Goal: Task Accomplishment & Management: Complete application form

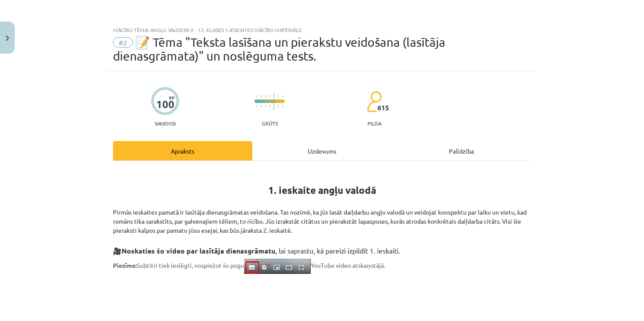
scroll to position [387, 0]
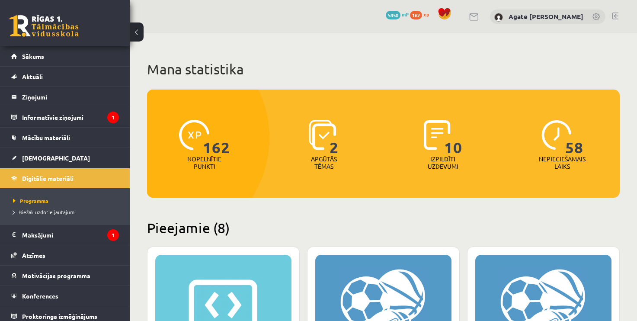
scroll to position [1073, 0]
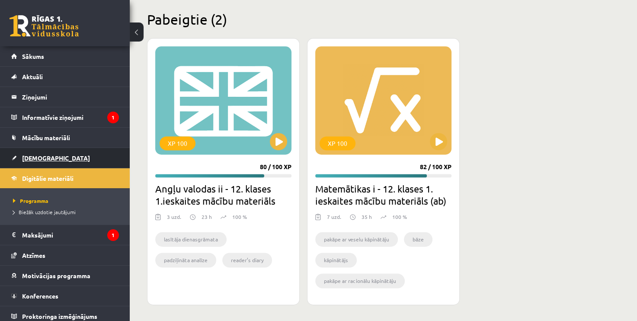
click at [60, 160] on link "[DEMOGRAPHIC_DATA]" at bounding box center [65, 158] width 108 height 20
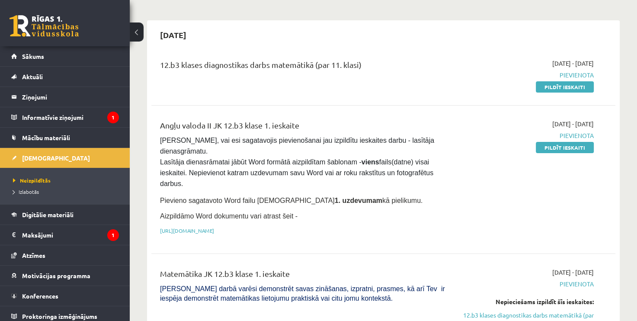
scroll to position [58, 0]
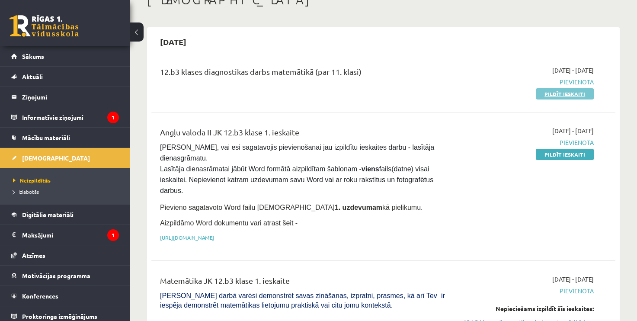
click at [573, 89] on link "Pildīt ieskaiti" at bounding box center [565, 93] width 58 height 11
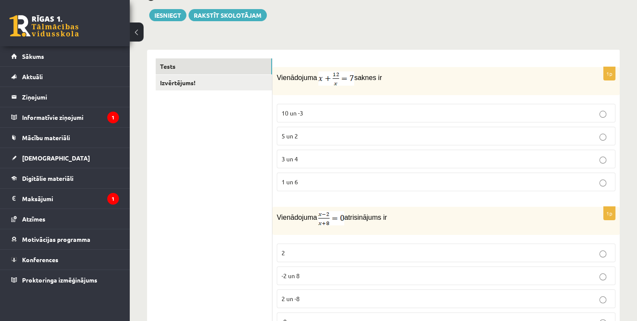
scroll to position [102, 0]
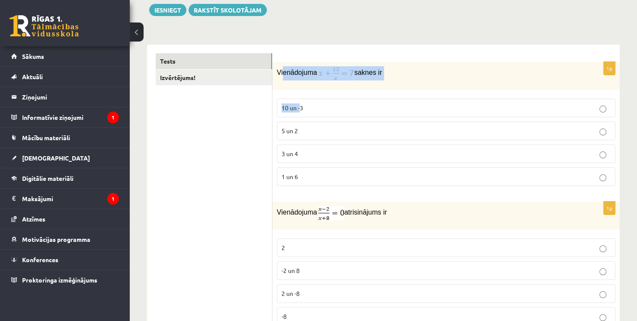
drag, startPoint x: 282, startPoint y: 66, endPoint x: 301, endPoint y: 94, distance: 34.1
click at [301, 94] on div "1p Vienādojuma saknes ir 10 un -3 5 un 2 3 un 4 1 un 6" at bounding box center [445, 127] width 347 height 131
drag, startPoint x: 301, startPoint y: 94, endPoint x: 279, endPoint y: 67, distance: 34.7
click at [279, 67] on p "Vienādojuma saknes ir" at bounding box center [424, 73] width 295 height 14
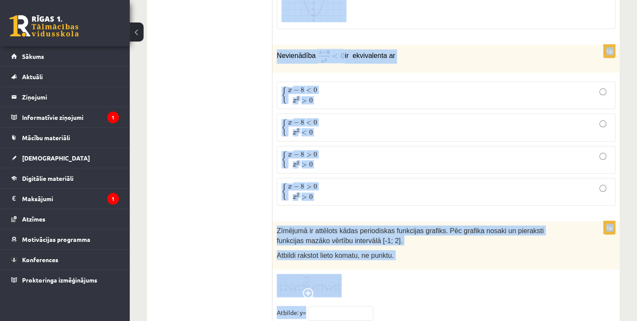
scroll to position [4238, 0]
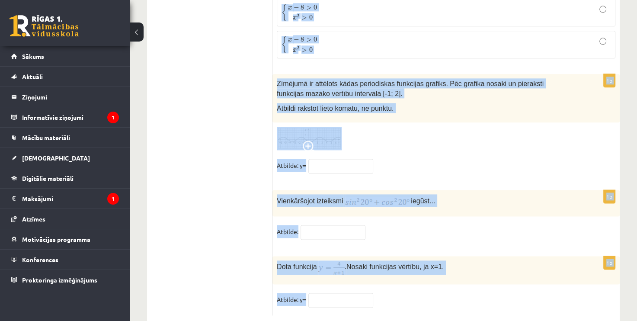
drag, startPoint x: 277, startPoint y: 66, endPoint x: 350, endPoint y: 342, distance: 285.4
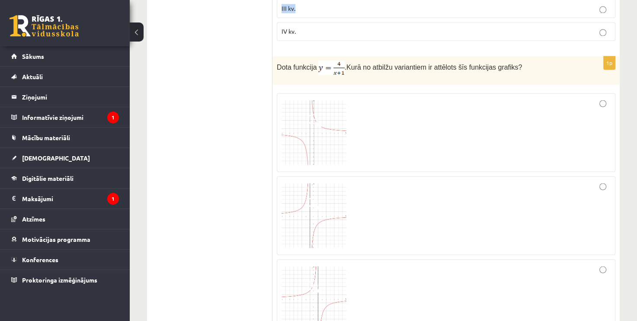
scroll to position [1344, 0]
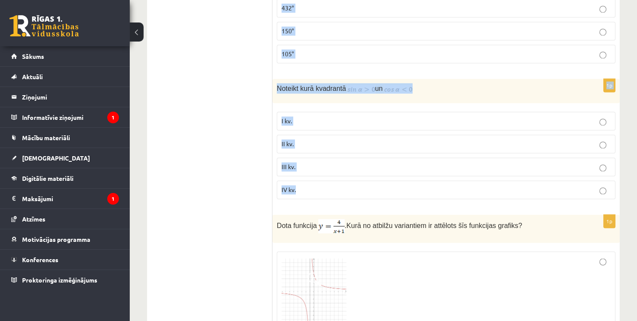
drag, startPoint x: 277, startPoint y: 170, endPoint x: 381, endPoint y: 185, distance: 105.3
drag, startPoint x: 381, startPoint y: 185, endPoint x: 320, endPoint y: 83, distance: 119.3
copy form "Vienādojuma saknes ir 10 un -3 5 un 2 3 un 4 1 un 6 1p Vienādojuma atrisinājums…"
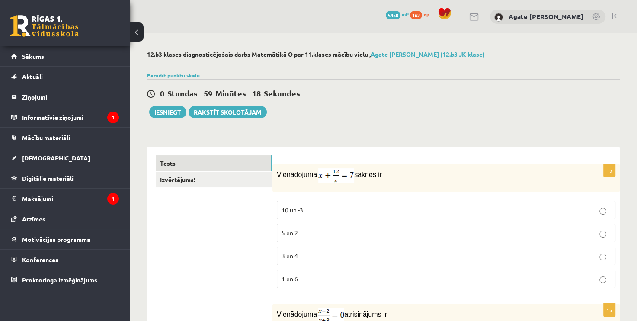
scroll to position [0, 0]
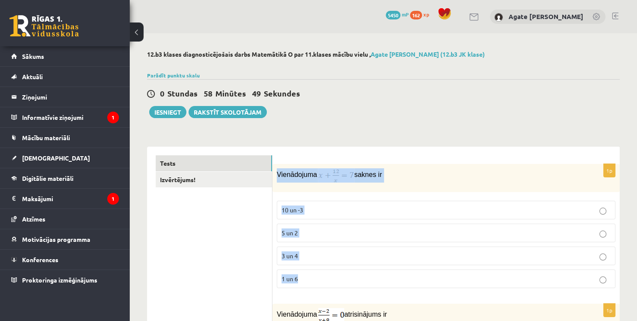
drag, startPoint x: 277, startPoint y: 175, endPoint x: 393, endPoint y: 265, distance: 147.0
click at [393, 265] on div "1p Vienādojuma saknes ir 10 un -3 5 un 2 3 un 4 1 un 6" at bounding box center [445, 229] width 347 height 131
copy div "Vienādojuma saknes ir 10 un -3 5 un 2 3 un 4 1 un 6"
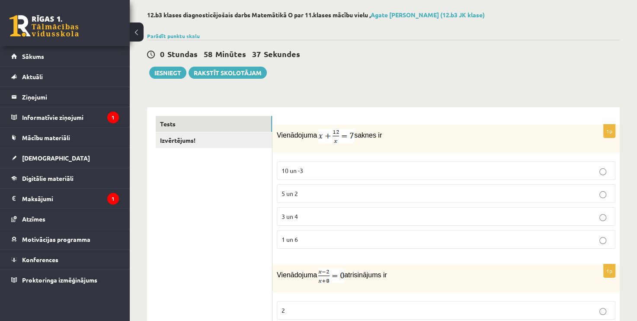
scroll to position [86, 0]
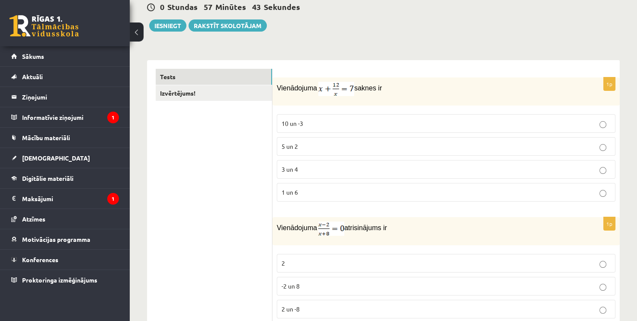
click at [404, 166] on p "3 un 4" at bounding box center [446, 169] width 329 height 9
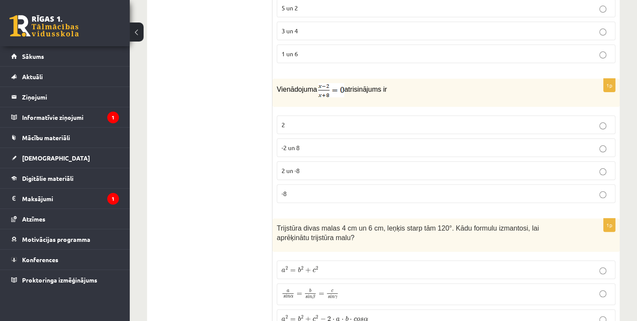
scroll to position [230, 0]
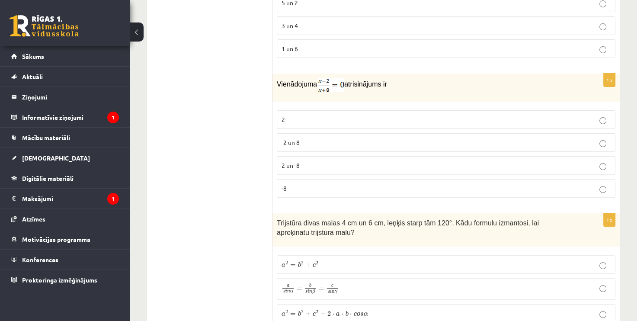
click at [505, 117] on p "2" at bounding box center [446, 119] width 329 height 9
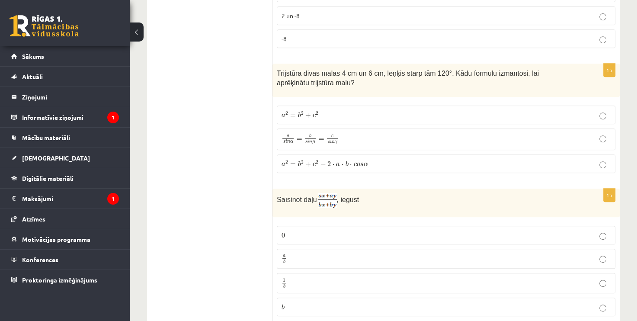
scroll to position [385, 0]
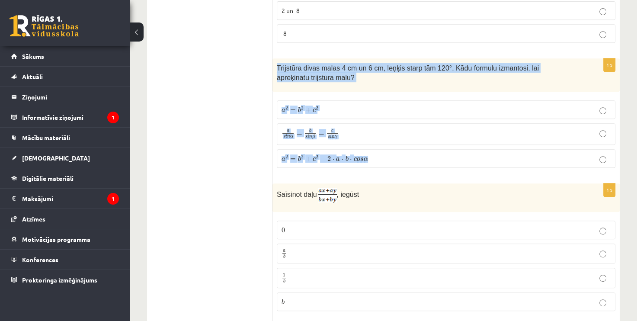
drag, startPoint x: 276, startPoint y: 64, endPoint x: 370, endPoint y: 165, distance: 138.0
click at [370, 165] on div "1p Trijstūra divas malas 4 cm un 6 cm, leņķis starp tām 120°. Kādu formulu izma…" at bounding box center [445, 116] width 347 height 116
drag, startPoint x: 370, startPoint y: 165, endPoint x: 311, endPoint y: 63, distance: 117.6
copy div "Trijstūra divas malas 4 cm un 6 cm, leņķis starp tām 120°. Kādu formulu izmanto…"
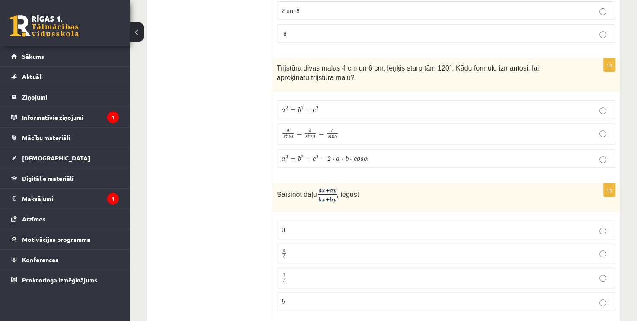
click at [354, 157] on span "c" at bounding box center [355, 159] width 3 height 4
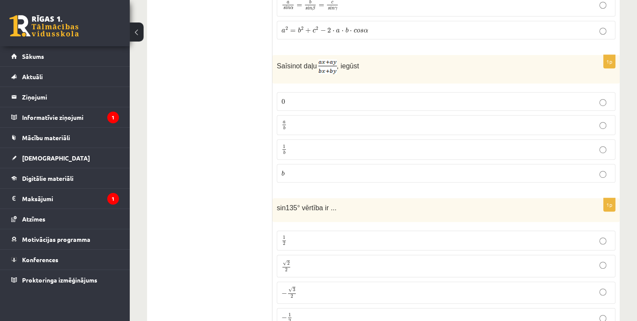
scroll to position [540, 0]
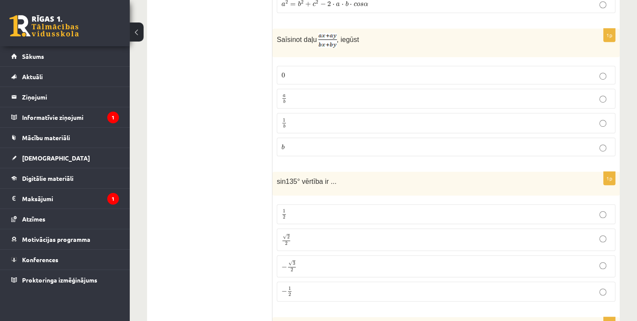
click at [351, 96] on p "a b a b" at bounding box center [446, 98] width 329 height 11
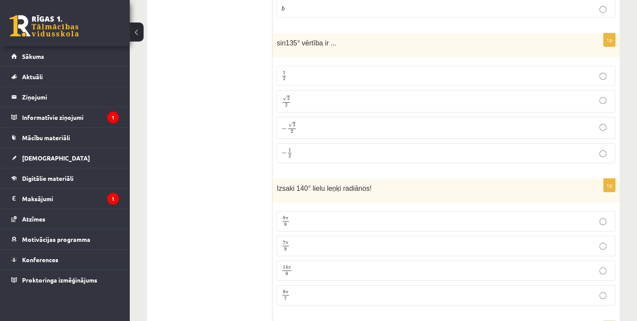
scroll to position [657, 0]
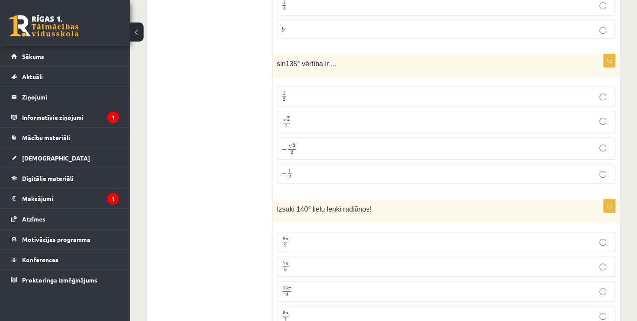
click at [495, 118] on p "√ 2 2 2 2" at bounding box center [446, 121] width 329 height 13
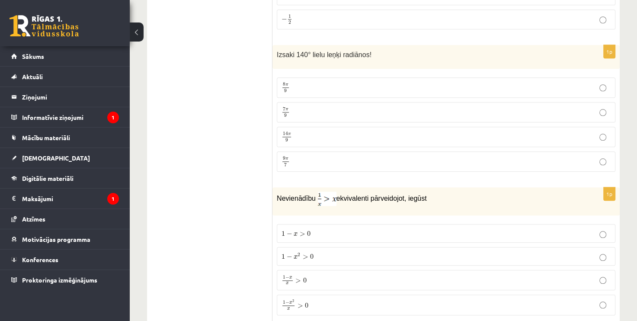
scroll to position [817, 0]
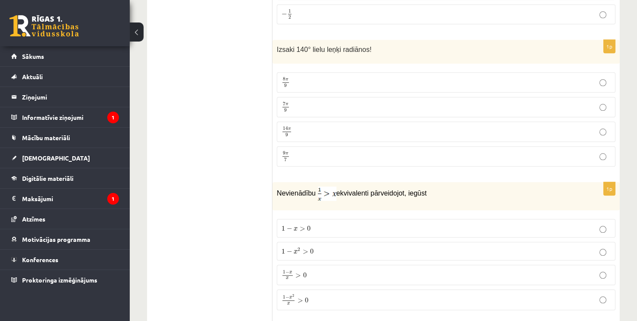
click at [493, 102] on p "7 π 9 7 π 9" at bounding box center [446, 107] width 329 height 11
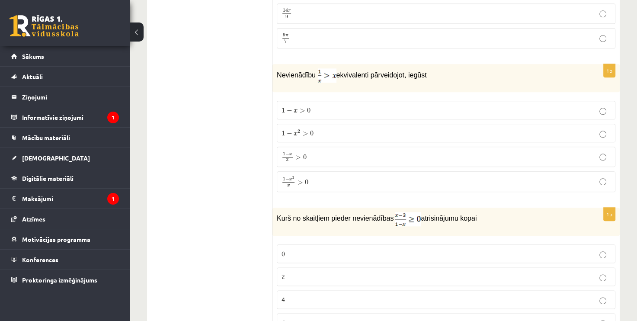
scroll to position [945, 0]
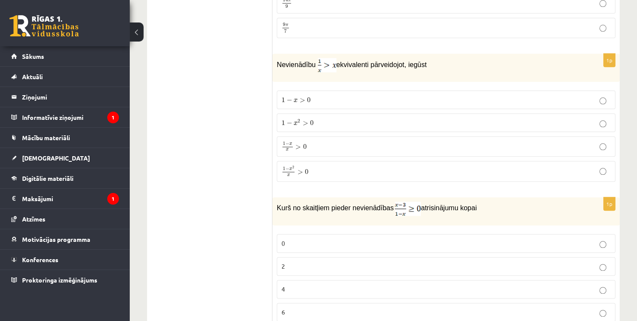
click at [327, 168] on p "1 − x 2 x > 0 1 − x 2 x > 0" at bounding box center [446, 171] width 329 height 11
drag, startPoint x: 327, startPoint y: 168, endPoint x: 275, endPoint y: 168, distance: 51.0
click at [275, 168] on div "1p Nevienādību ekvivalenti pārveidojot, iegūst 1 − x > 0 1 − x > 0 1 − x 2 > 0 …" at bounding box center [445, 121] width 347 height 135
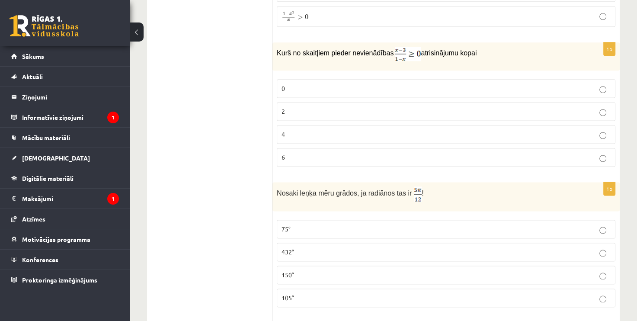
scroll to position [1105, 0]
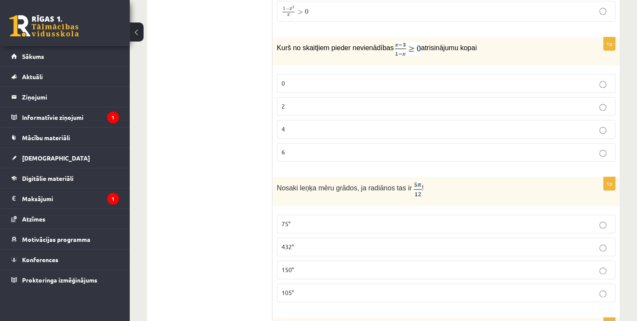
click at [429, 102] on p "2" at bounding box center [446, 106] width 329 height 9
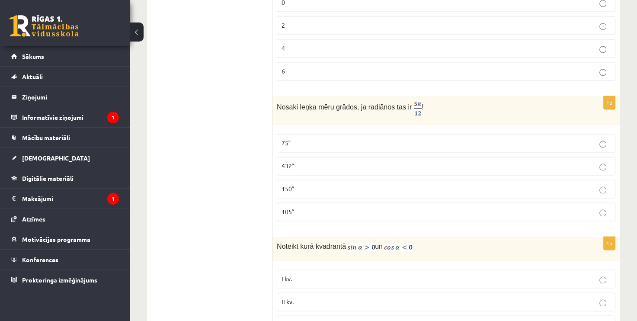
scroll to position [1239, 0]
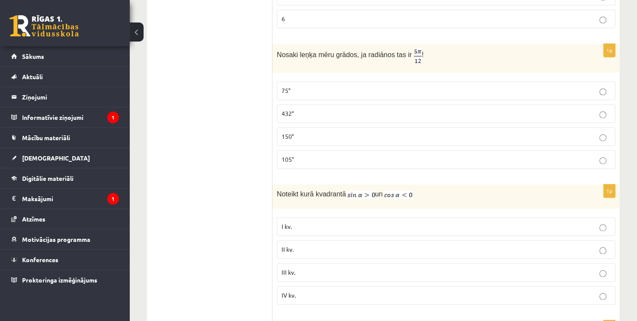
click at [447, 155] on p "105°" at bounding box center [446, 159] width 329 height 9
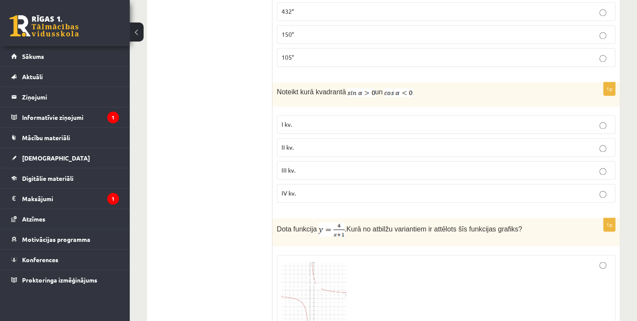
scroll to position [1351, 0]
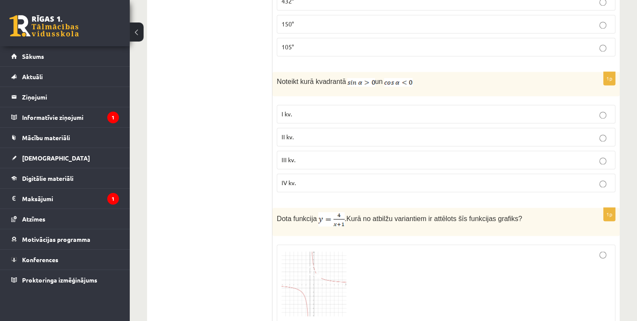
click at [339, 132] on p "II kv." at bounding box center [446, 136] width 329 height 9
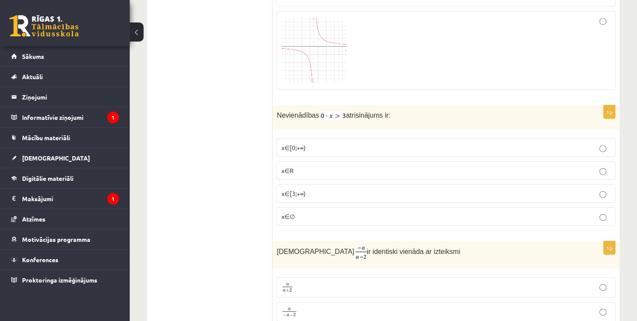
scroll to position [1844, 0]
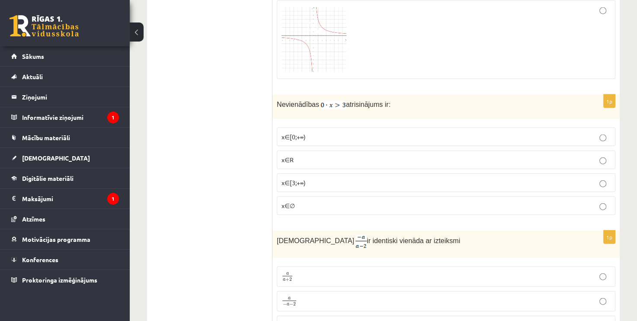
click at [330, 201] on p "x∈∅" at bounding box center [446, 205] width 329 height 9
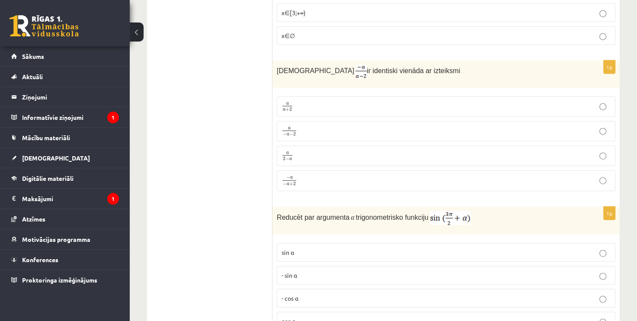
scroll to position [2019, 0]
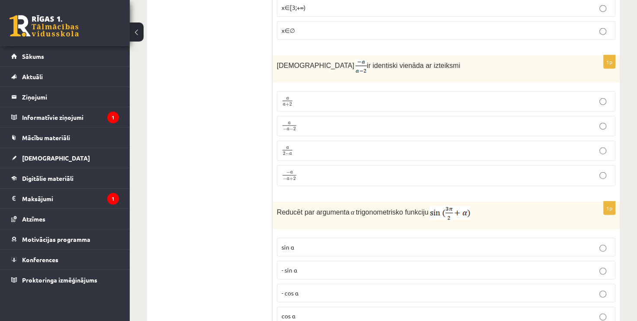
click at [452, 96] on p "a a + 2 a a + 2" at bounding box center [446, 101] width 329 height 11
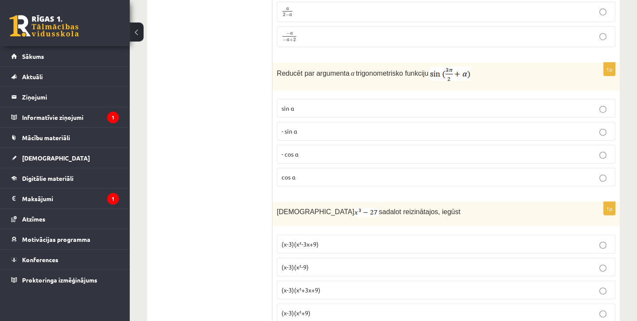
scroll to position [2163, 0]
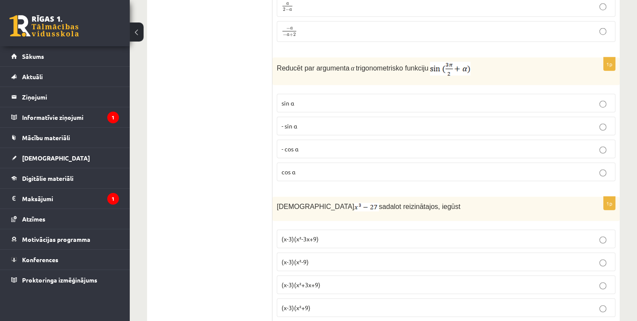
click at [375, 146] on label "- cos ⁡α" at bounding box center [446, 149] width 339 height 19
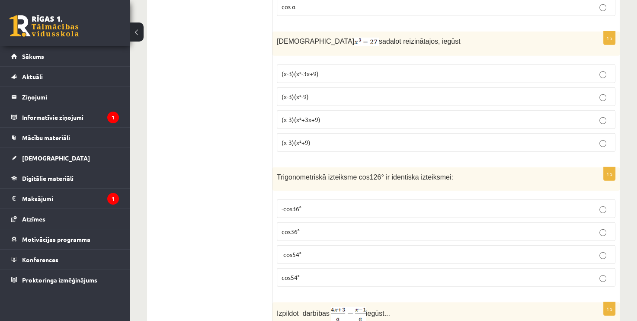
scroll to position [2323, 0]
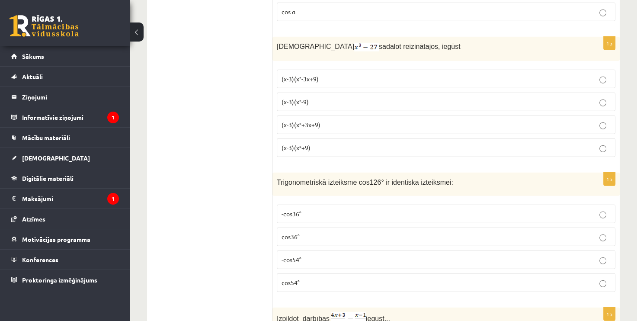
click at [323, 97] on p "(x-3)(x²-9)" at bounding box center [446, 101] width 329 height 9
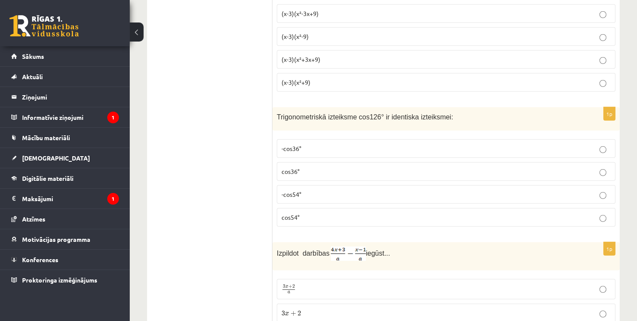
scroll to position [2399, 0]
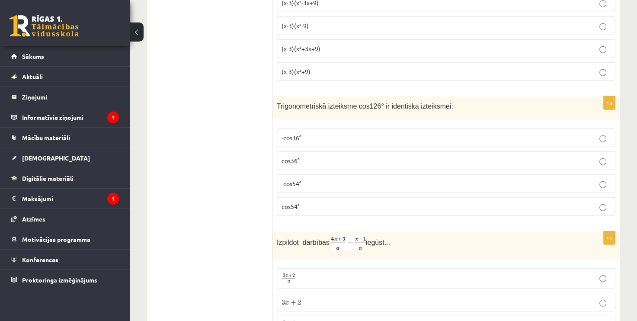
click at [580, 134] on label "-cos36°" at bounding box center [446, 137] width 339 height 19
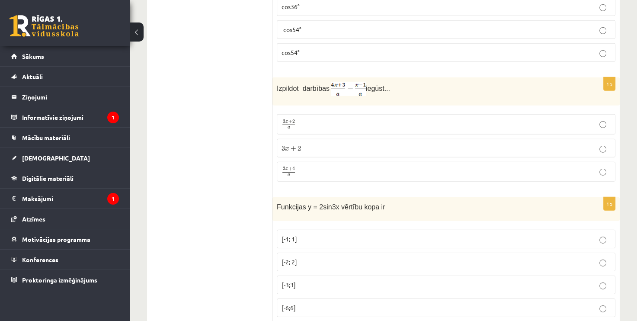
scroll to position [2564, 0]
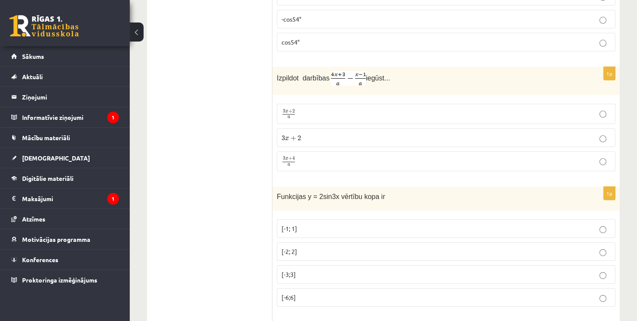
click at [379, 156] on p "3 x + 4 a 3 x + 4 a" at bounding box center [446, 161] width 329 height 11
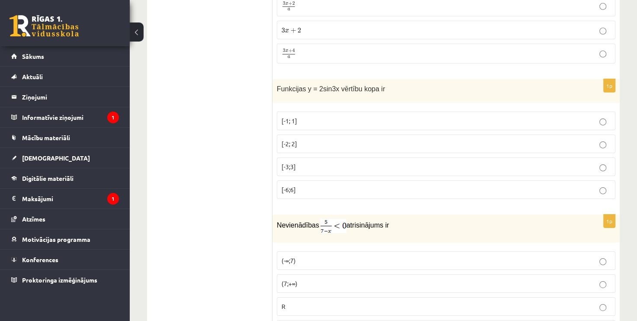
scroll to position [2687, 0]
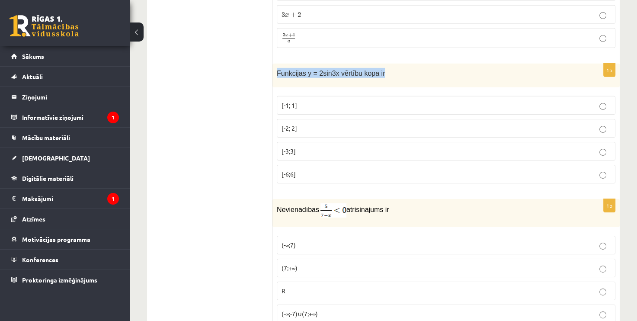
drag, startPoint x: 277, startPoint y: 59, endPoint x: 387, endPoint y: 54, distance: 110.8
click at [387, 68] on p "Funkcijas y = 2sin3x vērtību kopa ir" at bounding box center [424, 73] width 295 height 10
drag, startPoint x: 387, startPoint y: 54, endPoint x: 355, endPoint y: 61, distance: 33.4
copy span "Funkcijas y = 2sin3x vērtību kopa ir"
click at [328, 119] on label "[-2; 2]" at bounding box center [446, 128] width 339 height 19
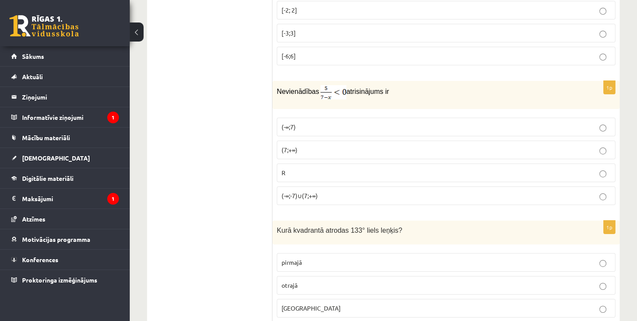
scroll to position [2810, 0]
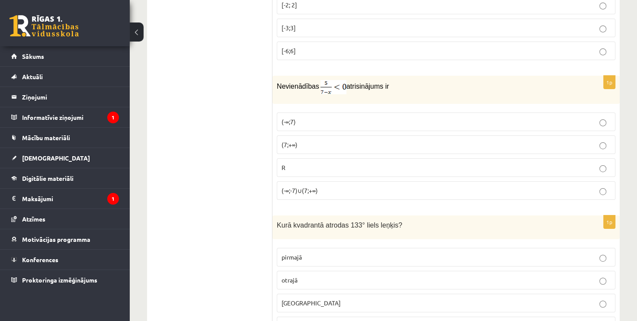
click at [304, 140] on p "(7;+∞)" at bounding box center [446, 144] width 329 height 9
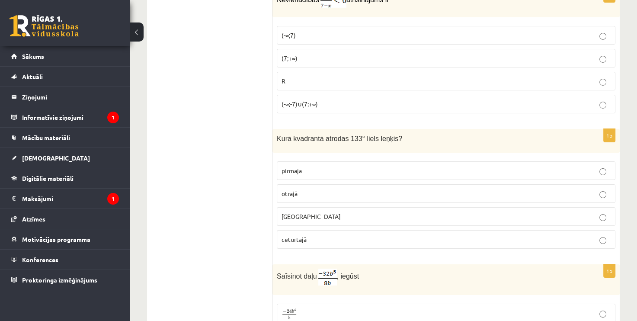
scroll to position [2917, 0]
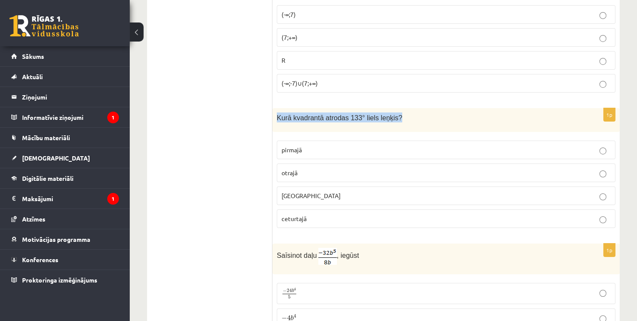
drag, startPoint x: 276, startPoint y: 100, endPoint x: 393, endPoint y: 106, distance: 116.5
click at [393, 108] on div "Kurā kvadrantā atrodas 133° liels leņķis?" at bounding box center [445, 120] width 347 height 24
drag, startPoint x: 393, startPoint y: 106, endPoint x: 377, endPoint y: 102, distance: 15.9
copy span "Kurā kvadrantā atrodas 133° liels leņķis?"
click at [301, 163] on label "otrajā" at bounding box center [446, 172] width 339 height 19
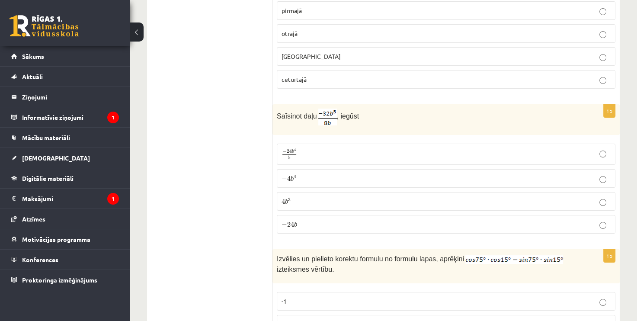
scroll to position [3067, 0]
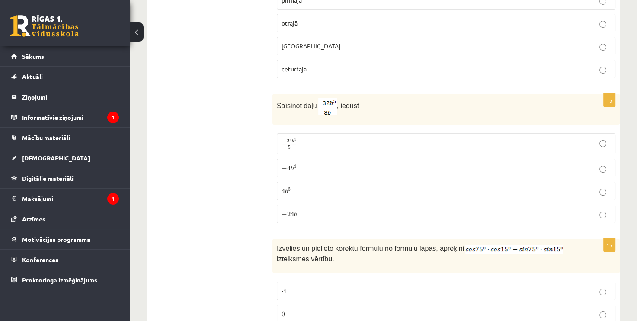
click at [340, 163] on p "− 4 b 4 − 4 b 4" at bounding box center [446, 167] width 329 height 9
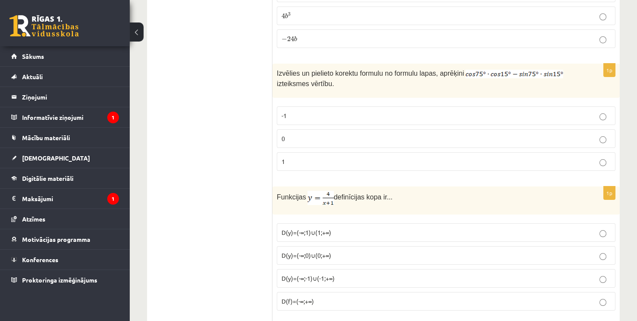
scroll to position [3247, 0]
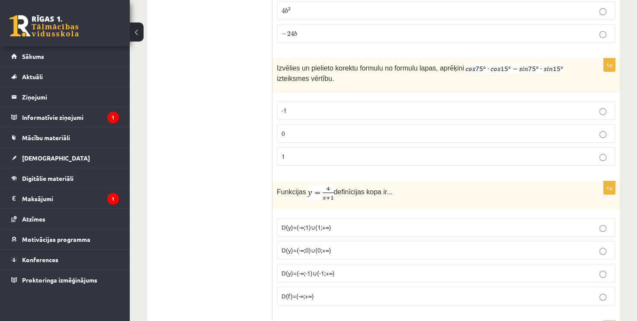
click at [415, 129] on p "0" at bounding box center [446, 133] width 329 height 9
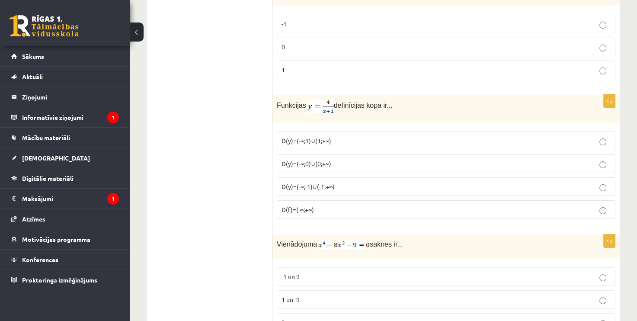
scroll to position [3339, 0]
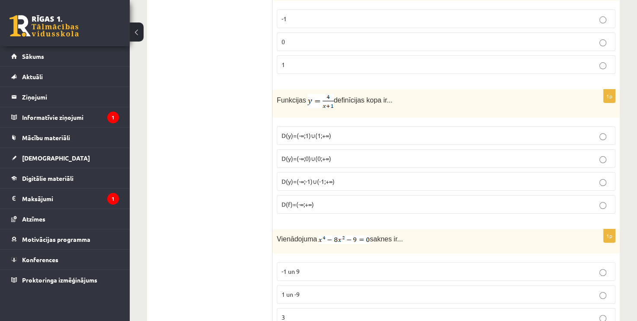
click at [318, 94] on img at bounding box center [320, 101] width 26 height 14
drag, startPoint x: 325, startPoint y: 90, endPoint x: 315, endPoint y: 98, distance: 13.0
click at [315, 98] on div "Funkcijas definīcijas kopa ir..." at bounding box center [445, 104] width 347 height 28
drag, startPoint x: 275, startPoint y: 104, endPoint x: 327, endPoint y: 186, distance: 96.8
click at [327, 186] on div "1p Funkcijas definīcijas kopa ir... D(y)=(-∞;1)∪(1;+∞) D(y)=(-∞;0)∪(0;+∞) D(y)=…" at bounding box center [445, 155] width 347 height 131
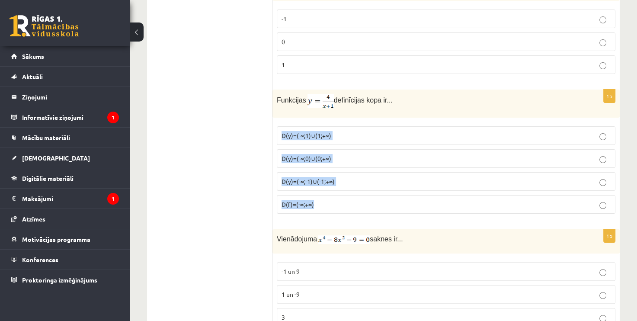
drag, startPoint x: 327, startPoint y: 186, endPoint x: 291, endPoint y: 115, distance: 80.3
copy fieldset "D(y)=(-∞;1)∪(1;+∞) D(y)=(-∞;0)∪(0;+∞) D(y)=(-∞;-1)∪(-1;+∞) D(f)=(-∞;+∞)"
click at [329, 177] on p "D(y)=(-∞;-1)∪(-1;+∞)" at bounding box center [446, 181] width 329 height 9
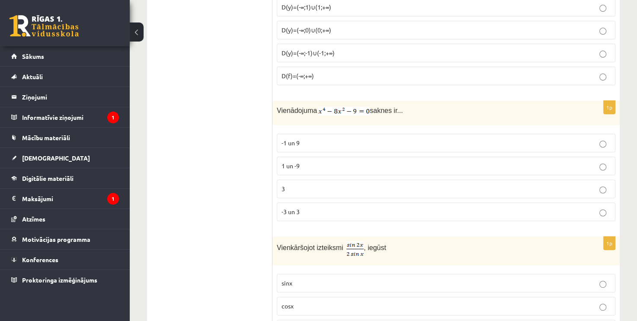
scroll to position [3473, 0]
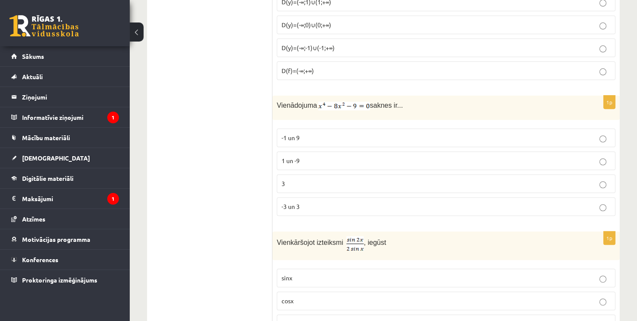
click at [386, 197] on label "-3 un 3" at bounding box center [446, 206] width 339 height 19
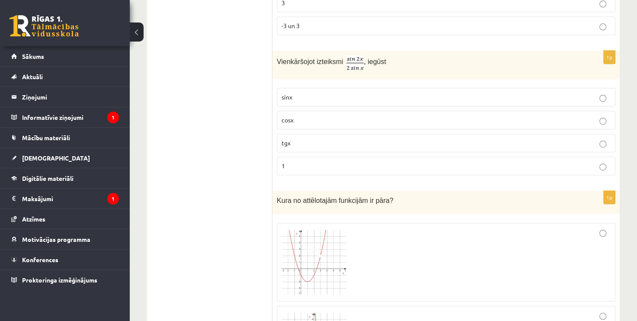
scroll to position [3659, 0]
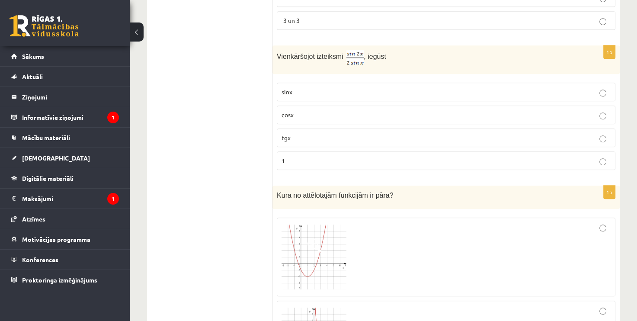
click at [346, 110] on p "cosx" at bounding box center [446, 114] width 329 height 9
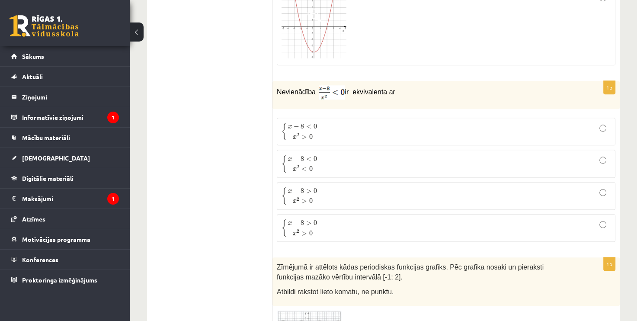
scroll to position [4060, 0]
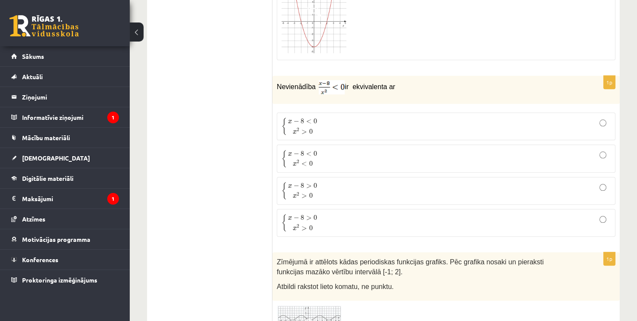
click at [423, 112] on label "{ x − 8 < 0 x 2 > 0 { x − 8 < 0 x 2 > 0" at bounding box center [446, 126] width 339 height 28
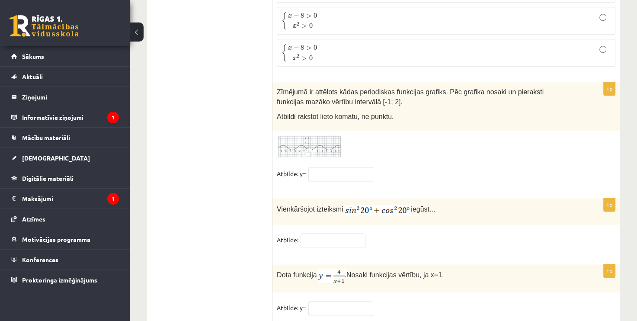
scroll to position [4238, 0]
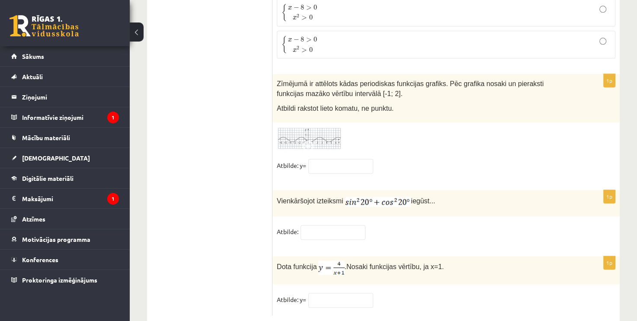
click at [333, 127] on img at bounding box center [309, 139] width 65 height 24
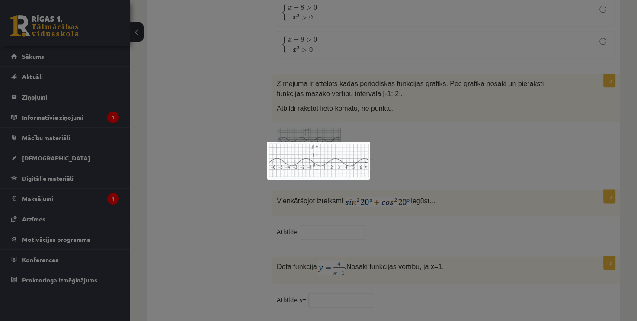
click at [372, 111] on div at bounding box center [318, 160] width 637 height 321
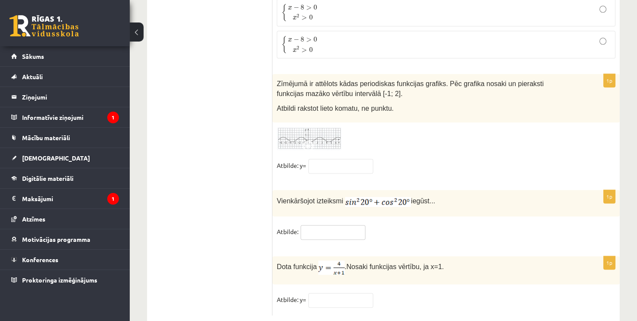
click at [321, 225] on input "text" at bounding box center [333, 232] width 65 height 15
type input "*"
click at [329, 293] on input "text" at bounding box center [340, 300] width 65 height 15
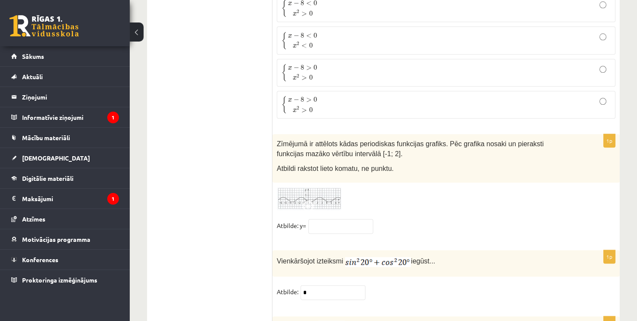
scroll to position [4172, 0]
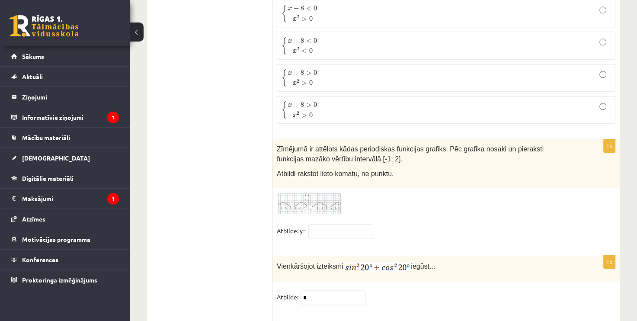
type input "*"
click at [298, 192] on img at bounding box center [309, 204] width 65 height 24
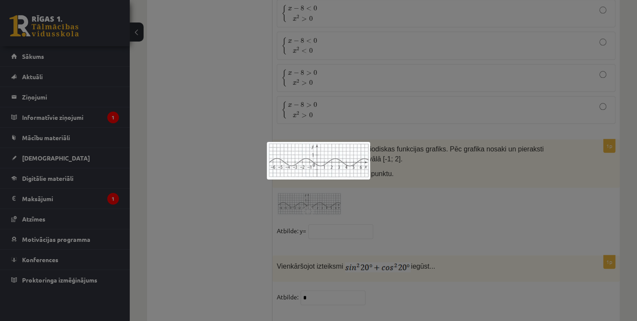
click at [252, 167] on div at bounding box center [318, 160] width 637 height 321
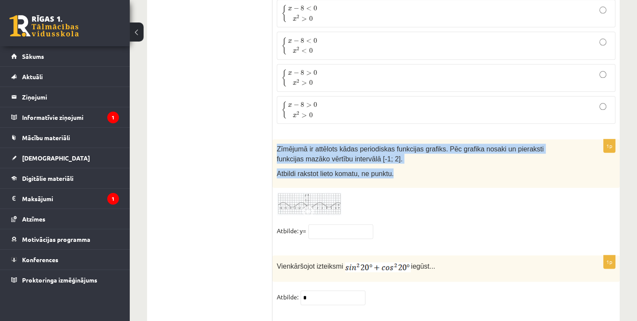
drag, startPoint x: 276, startPoint y: 120, endPoint x: 400, endPoint y: 152, distance: 128.2
click at [400, 152] on div "Zīmējumā ir attēlots kādas periodiskas funkcijas grafiks. Pēc grafika nosaki un…" at bounding box center [445, 163] width 347 height 48
copy div "Zīmējumā ir attēlots kādas periodiskas funkcijas grafiks. Pēc grafika nosaki un…"
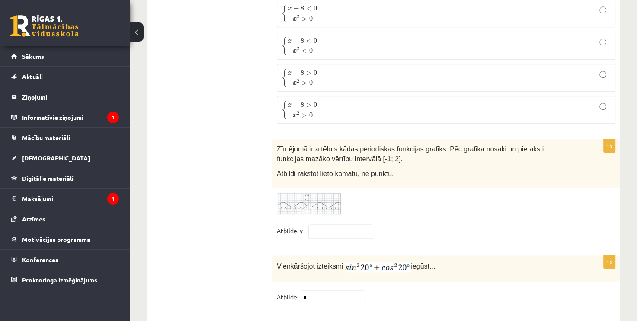
click at [354, 224] on fieldset "Atbilde: y=" at bounding box center [446, 233] width 339 height 18
click at [351, 224] on input "text" at bounding box center [340, 231] width 65 height 15
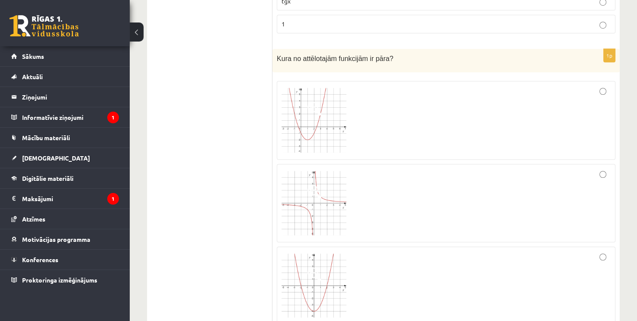
scroll to position [3806, 0]
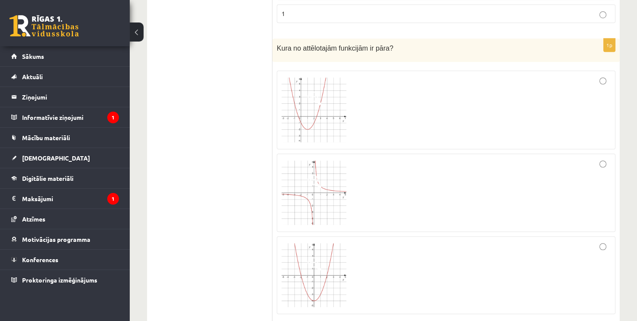
type input "*"
click at [593, 75] on div at bounding box center [446, 109] width 329 height 69
click at [592, 241] on div at bounding box center [446, 275] width 329 height 68
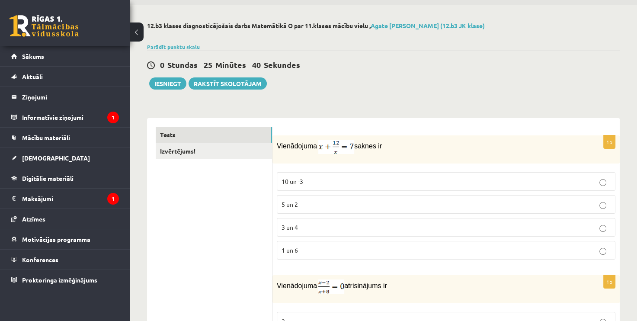
scroll to position [0, 0]
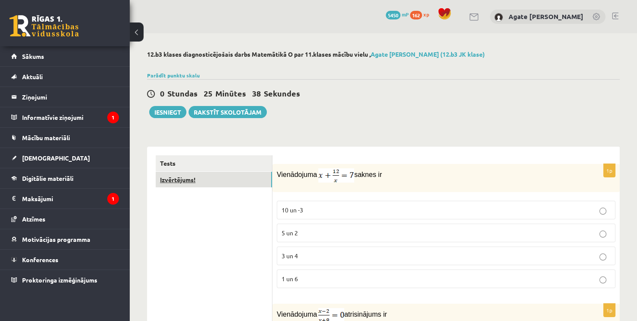
click at [226, 182] on link "Izvērtējums!" at bounding box center [214, 180] width 116 height 16
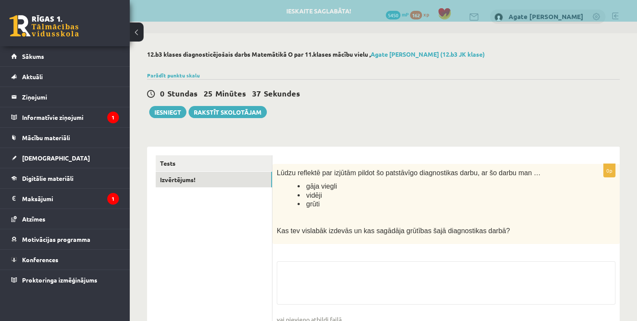
click at [351, 131] on div "12.b3 klases diagnosticējošais darbs Matemātikā O par 11.klases mācību vielu , …" at bounding box center [383, 206] width 507 height 347
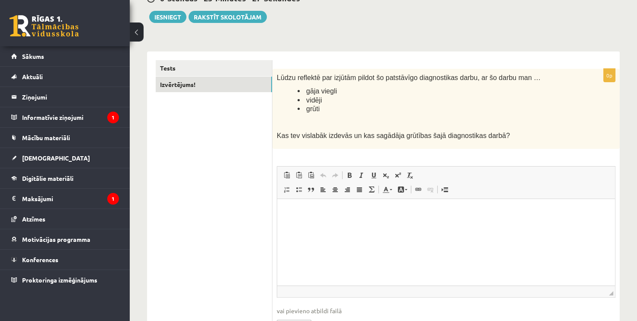
scroll to position [95, 0]
click at [173, 16] on button "Iesniegt" at bounding box center [167, 17] width 37 height 12
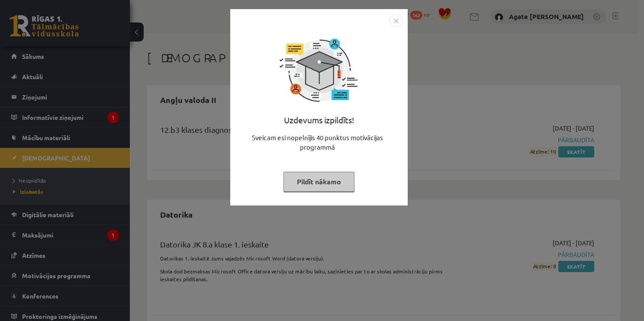
click at [323, 180] on button "Pildīt nākamo" at bounding box center [318, 182] width 71 height 20
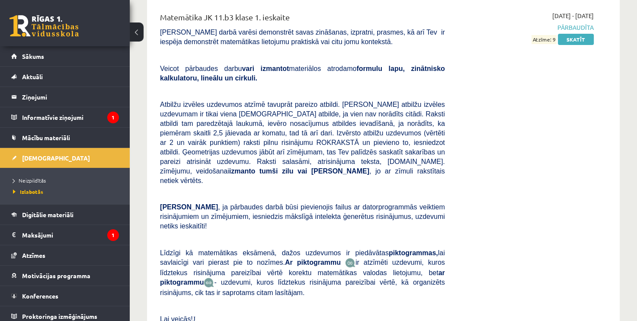
scroll to position [6340, 0]
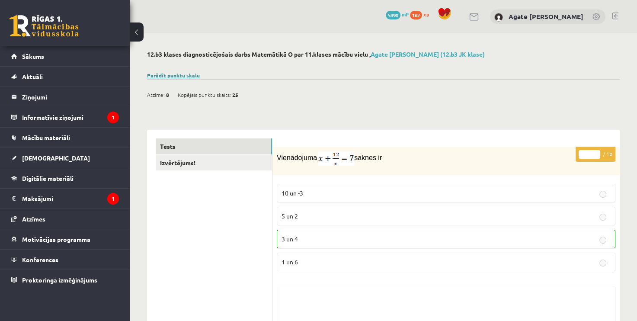
click at [163, 75] on link "Parādīt punktu skalu" at bounding box center [173, 75] width 53 height 7
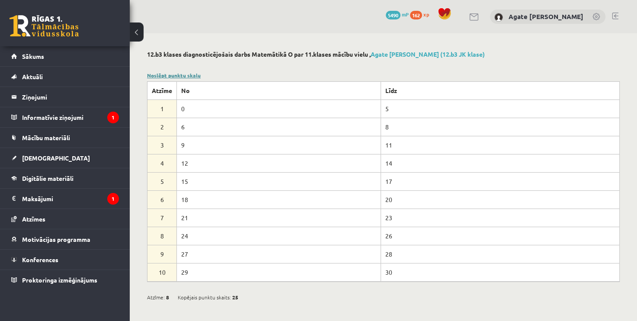
click at [163, 75] on link "Noslēpt punktu skalu" at bounding box center [174, 75] width 54 height 7
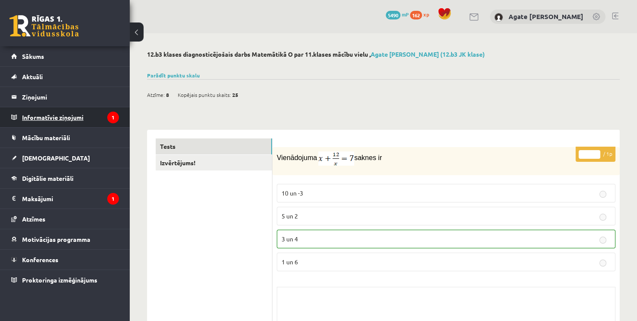
click at [62, 113] on legend "Informatīvie ziņojumi 1" at bounding box center [70, 117] width 97 height 20
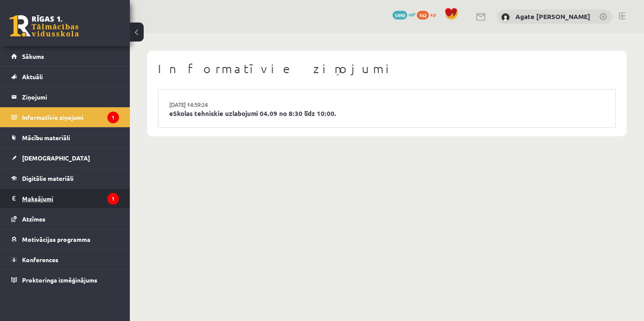
click at [63, 204] on legend "Maksājumi 1" at bounding box center [70, 199] width 97 height 20
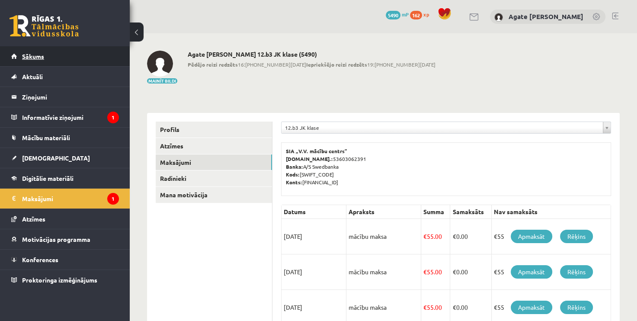
click at [89, 63] on link "Sākums" at bounding box center [65, 56] width 108 height 20
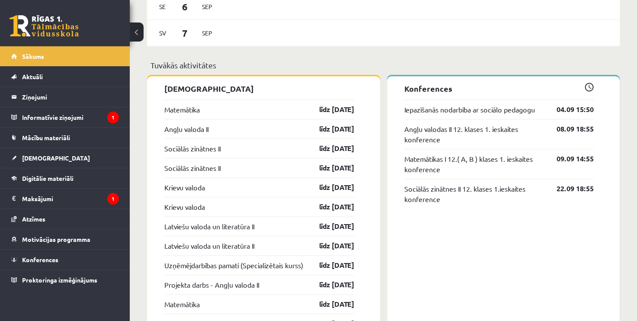
scroll to position [694, 0]
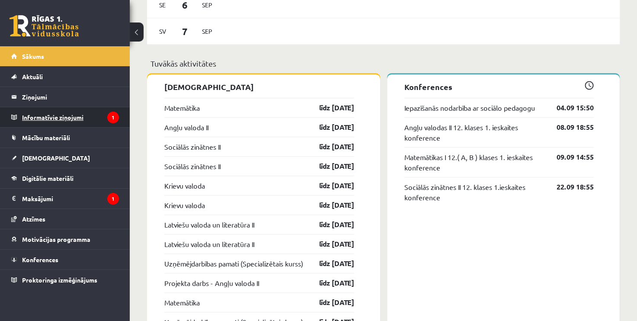
click at [76, 108] on legend "Informatīvie ziņojumi 1" at bounding box center [70, 117] width 97 height 20
